Goal: Information Seeking & Learning: Learn about a topic

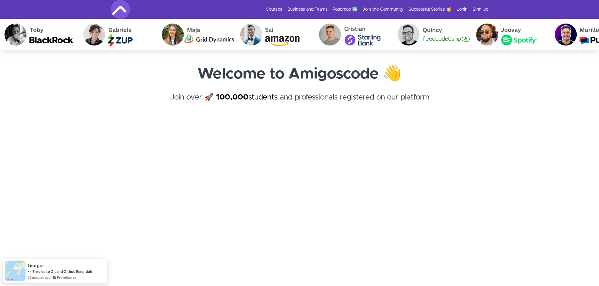
click at [465, 8] on link "Login" at bounding box center [461, 9] width 11 height 6
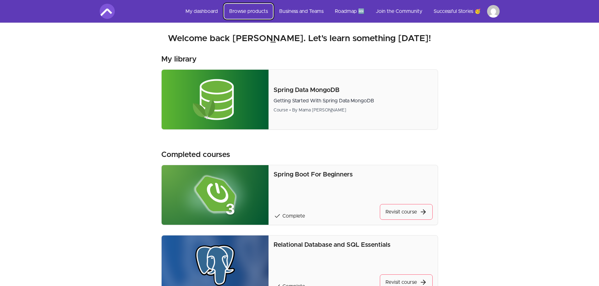
click at [244, 12] on link "Browse products" at bounding box center [248, 11] width 49 height 15
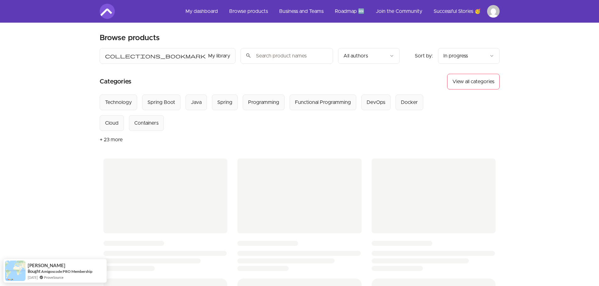
click at [240, 52] on input "search" at bounding box center [286, 56] width 92 height 16
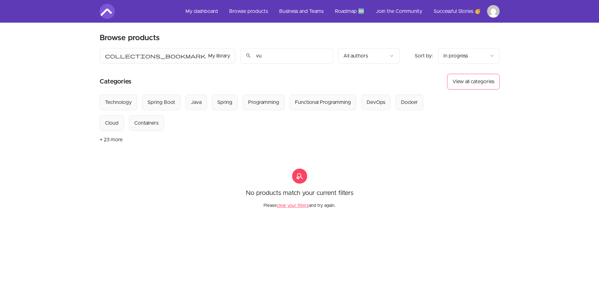
type input "v"
type input "vue"
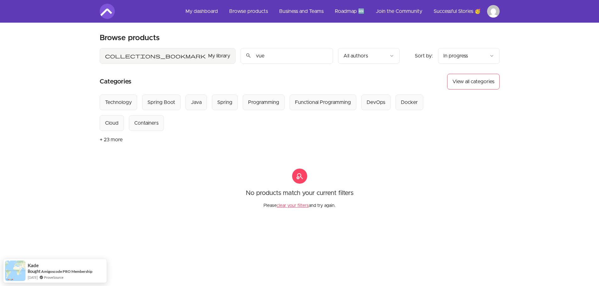
click at [133, 54] on span "collections_bookmark" at bounding box center [155, 56] width 101 height 8
click at [282, 59] on input "vue" at bounding box center [291, 56] width 82 height 16
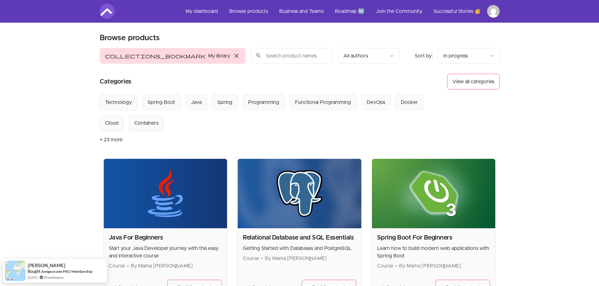
click at [233, 59] on span "close" at bounding box center [237, 56] width 8 height 8
click at [361, 102] on button "DevOps" at bounding box center [375, 103] width 29 height 16
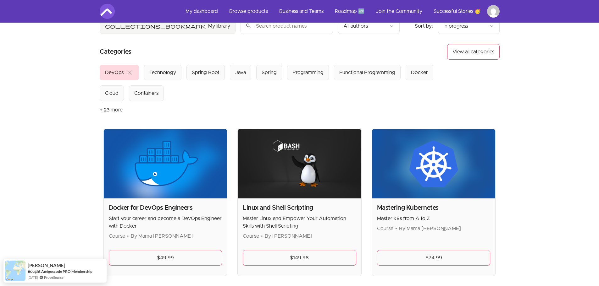
scroll to position [29, 0]
